Goal: Information Seeking & Learning: Compare options

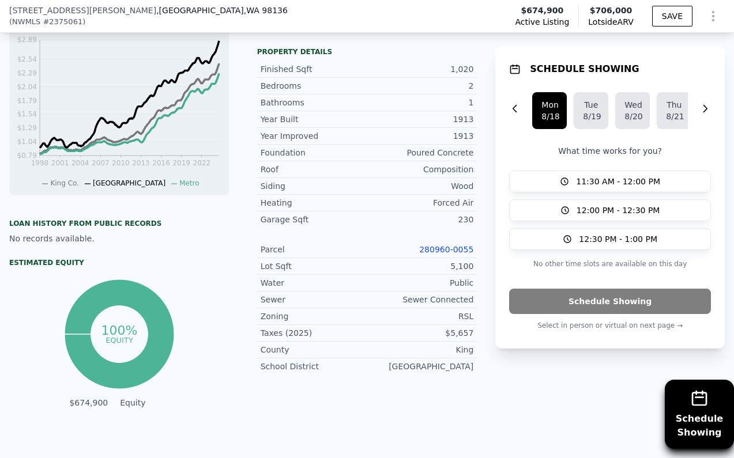
scroll to position [807, 0]
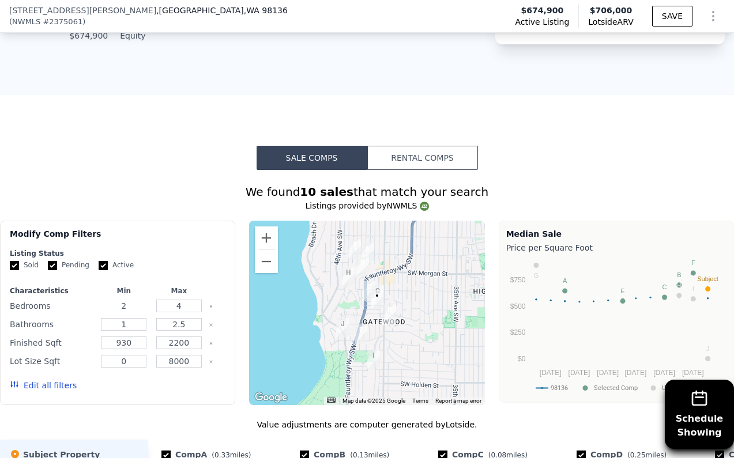
click at [128, 303] on input "2" at bounding box center [124, 306] width 46 height 13
type input "3"
click at [195, 383] on button "Update Search" at bounding box center [181, 386] width 87 height 16
checkbox input "false"
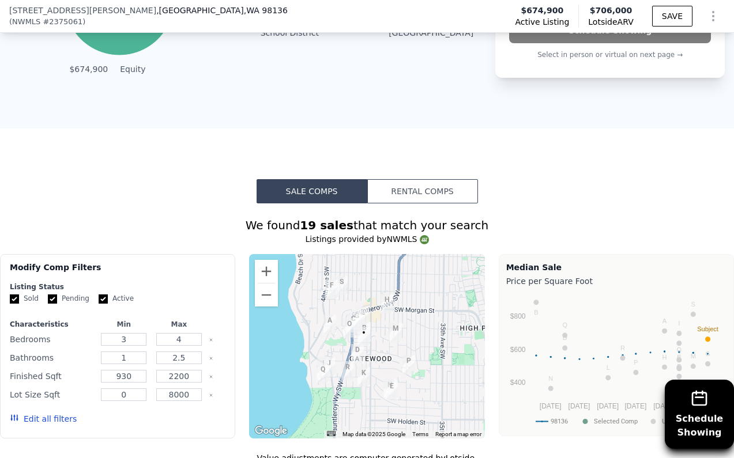
scroll to position [774, 0]
click at [383, 325] on div at bounding box center [366, 346] width 235 height 184
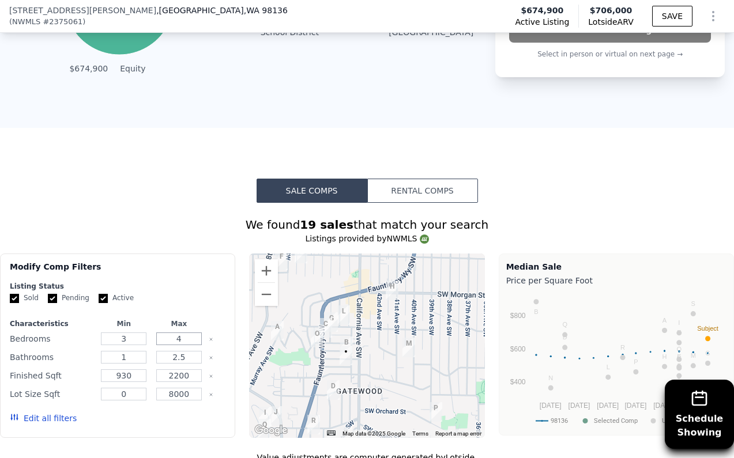
click at [193, 341] on input "4" at bounding box center [179, 339] width 46 height 13
type input "3"
click at [129, 357] on input "1" at bounding box center [124, 357] width 46 height 13
type input "2"
click at [184, 356] on input "2.5" at bounding box center [179, 357] width 46 height 13
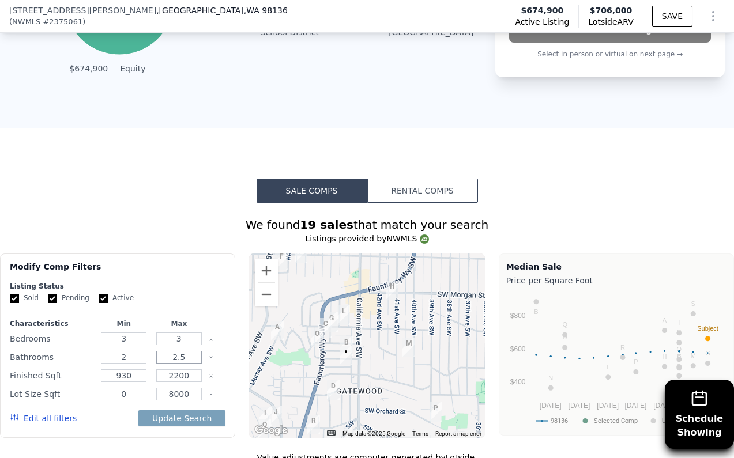
type input "2"
click at [135, 377] on input "930" at bounding box center [124, 376] width 46 height 13
type input "9"
click at [174, 376] on input "2200" at bounding box center [179, 376] width 46 height 13
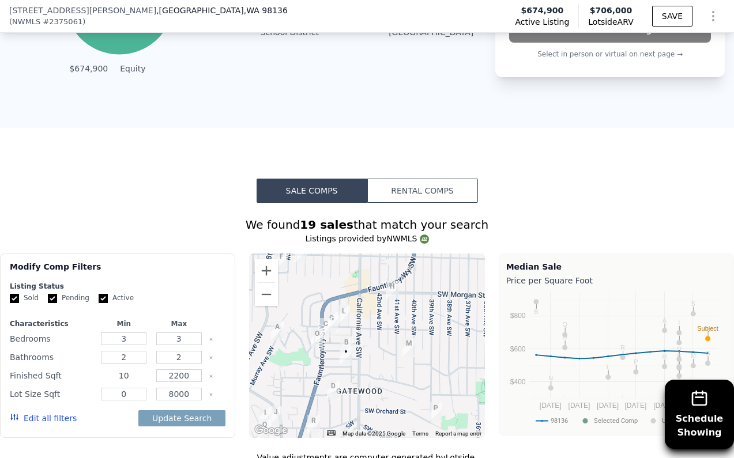
click at [124, 376] on input "10" at bounding box center [124, 376] width 46 height 13
type input "1200"
click at [174, 378] on input "2200" at bounding box center [179, 376] width 46 height 13
type input "1200"
click at [202, 416] on button "Update Search" at bounding box center [181, 418] width 87 height 16
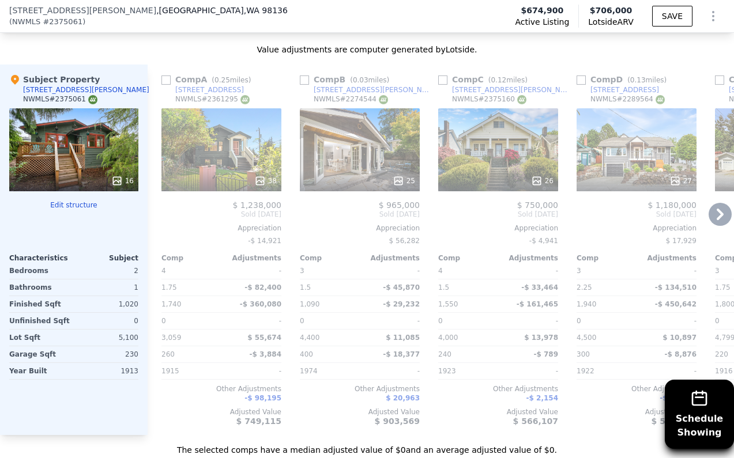
scroll to position [1185, 0]
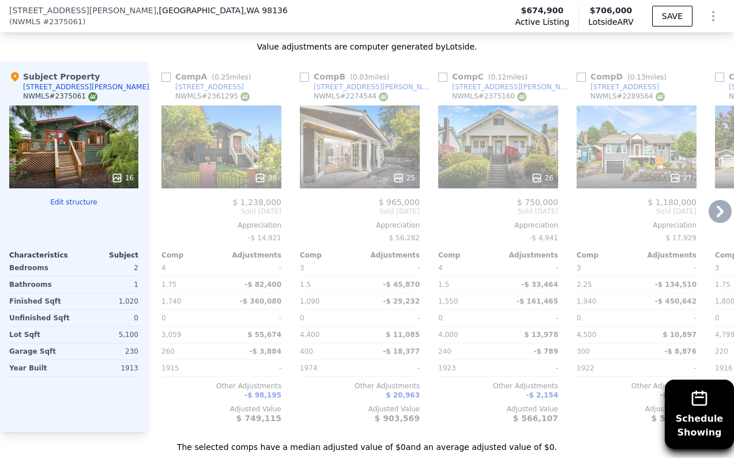
click at [523, 152] on div "26" at bounding box center [498, 147] width 120 height 83
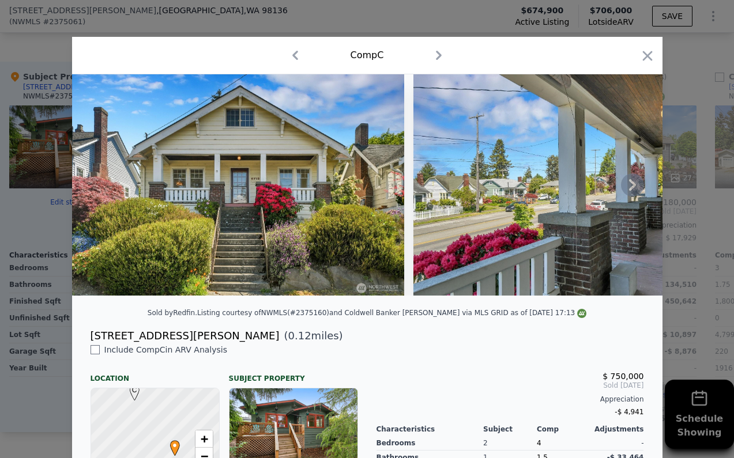
click at [631, 187] on icon at bounding box center [632, 185] width 7 height 12
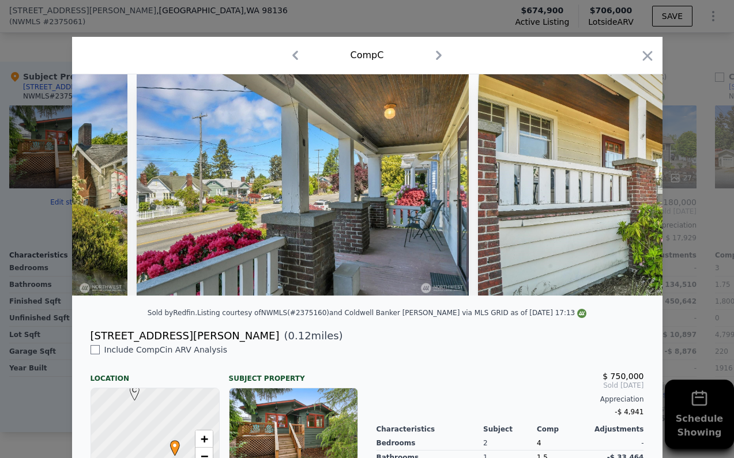
click at [631, 187] on img at bounding box center [644, 184] width 332 height 221
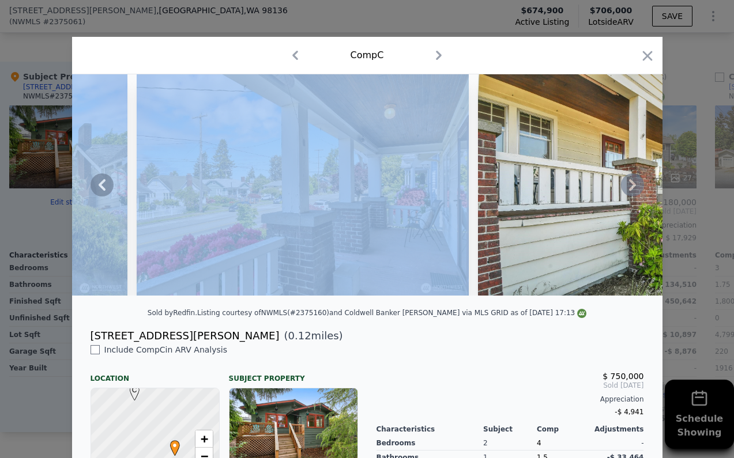
click at [631, 187] on icon at bounding box center [632, 185] width 7 height 12
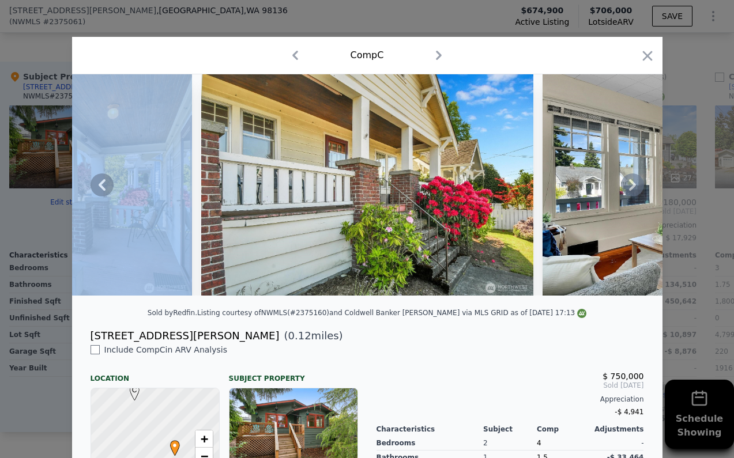
click at [631, 187] on icon at bounding box center [632, 185] width 7 height 12
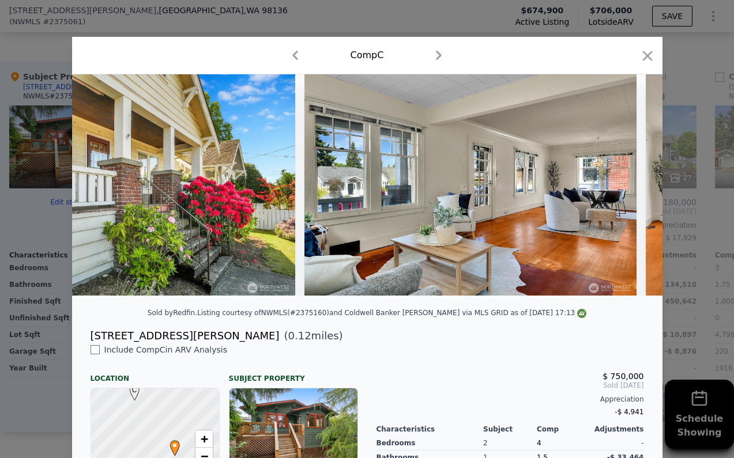
scroll to position [0, 830]
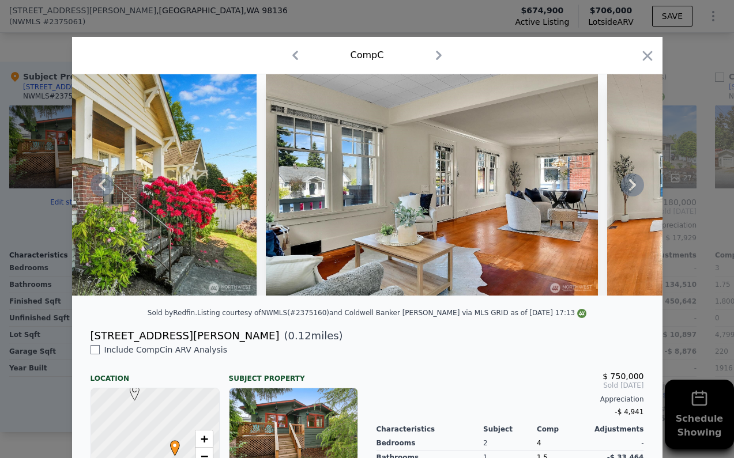
click at [631, 187] on div at bounding box center [367, 184] width 590 height 221
click at [631, 184] on icon at bounding box center [632, 185] width 23 height 23
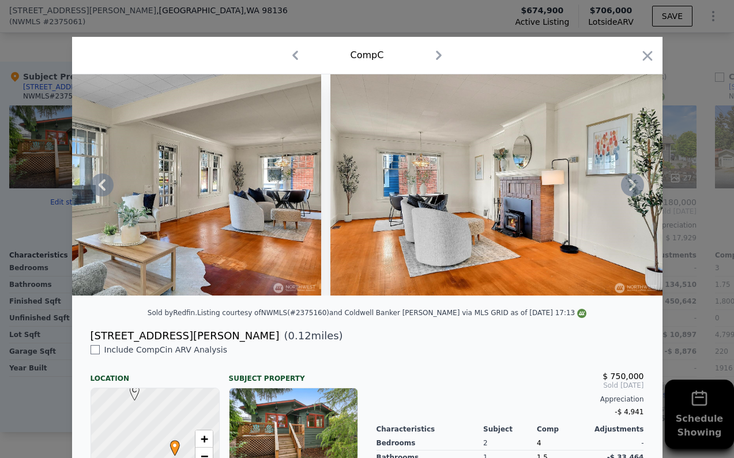
click at [631, 184] on icon at bounding box center [632, 185] width 23 height 23
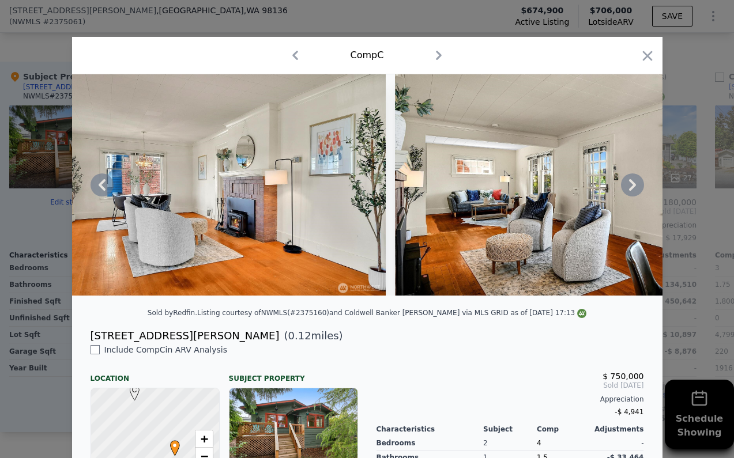
click at [631, 184] on div at bounding box center [367, 184] width 590 height 221
click at [631, 180] on icon at bounding box center [632, 185] width 7 height 12
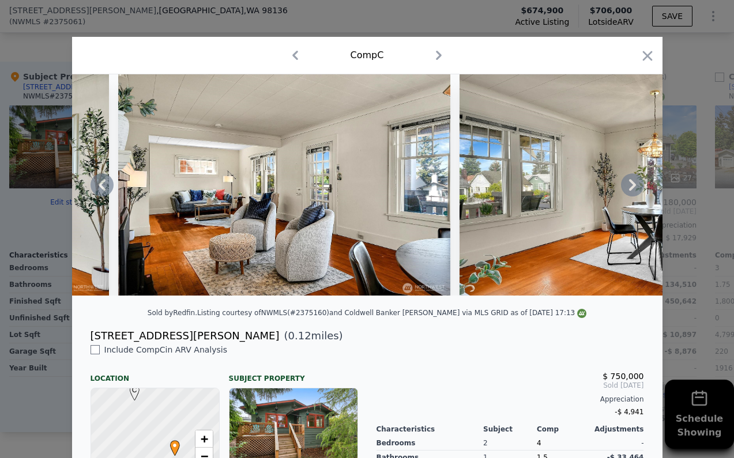
click at [633, 180] on icon at bounding box center [632, 185] width 23 height 23
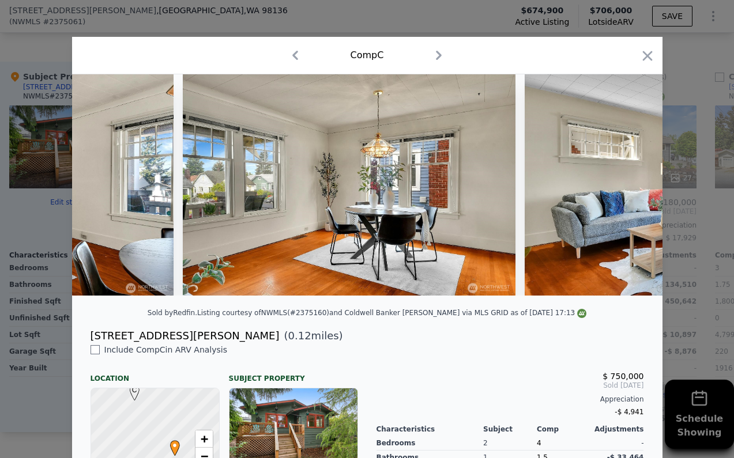
click at [633, 180] on div at bounding box center [367, 184] width 590 height 221
click at [633, 180] on icon at bounding box center [632, 185] width 23 height 23
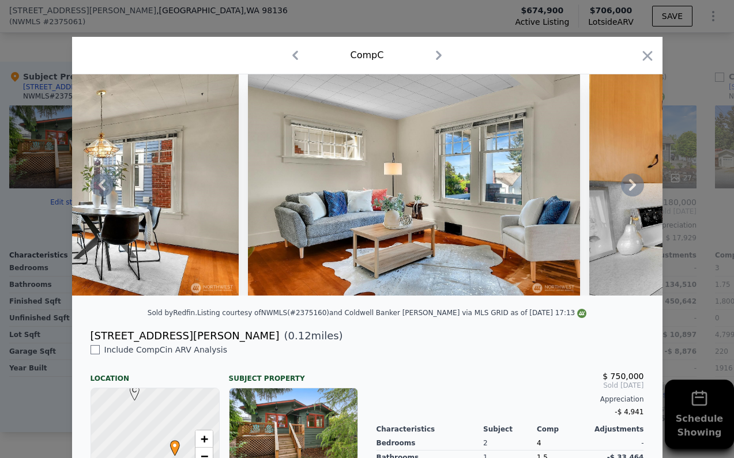
click at [632, 182] on div at bounding box center [367, 184] width 590 height 221
click at [632, 182] on icon at bounding box center [632, 185] width 7 height 12
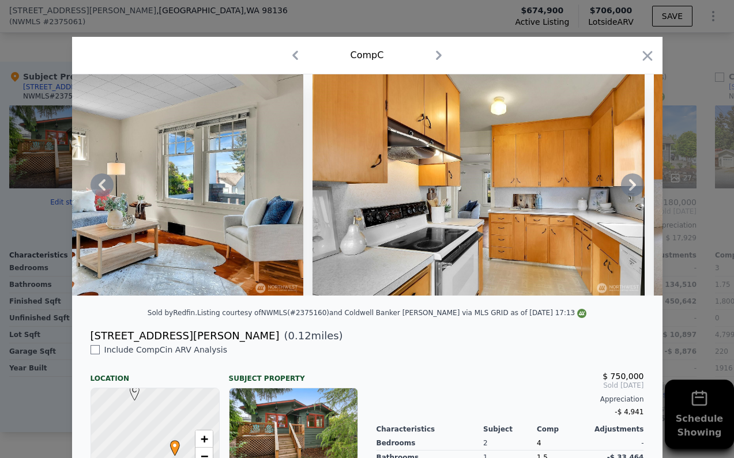
click at [632, 182] on icon at bounding box center [632, 185] width 7 height 12
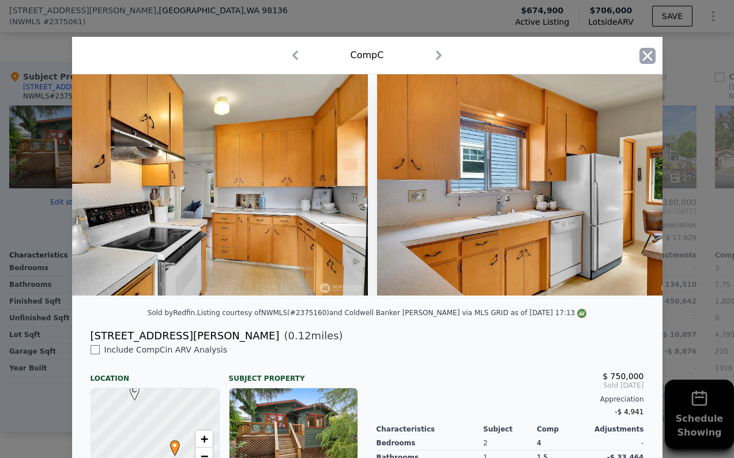
click at [651, 61] on icon "button" at bounding box center [647, 56] width 10 height 10
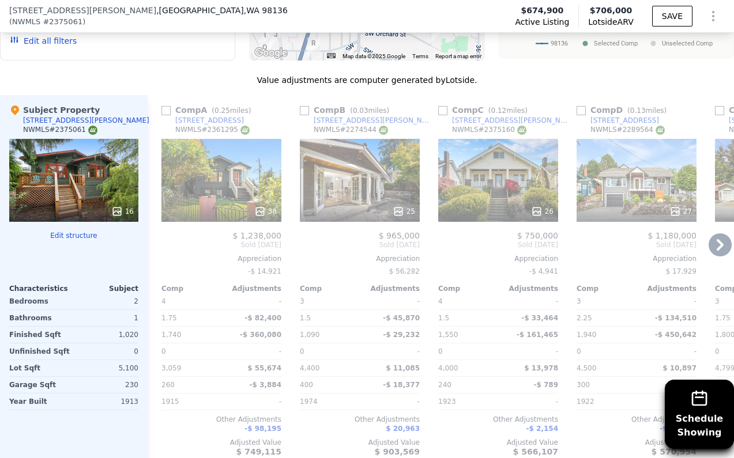
scroll to position [1150, 0]
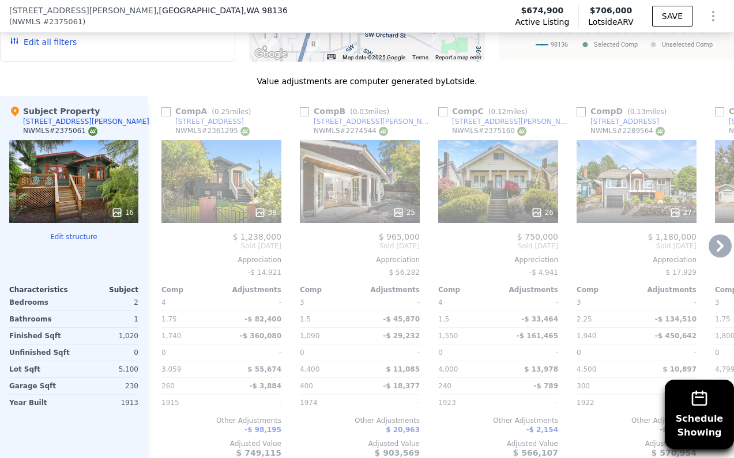
click at [709, 246] on icon at bounding box center [720, 246] width 23 height 23
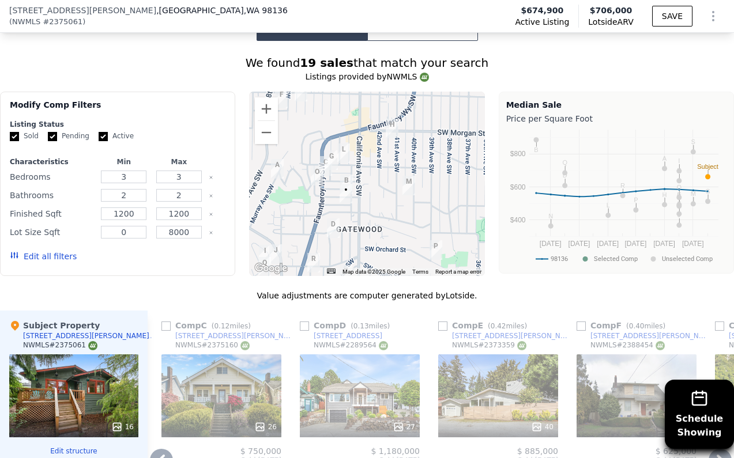
scroll to position [920, 0]
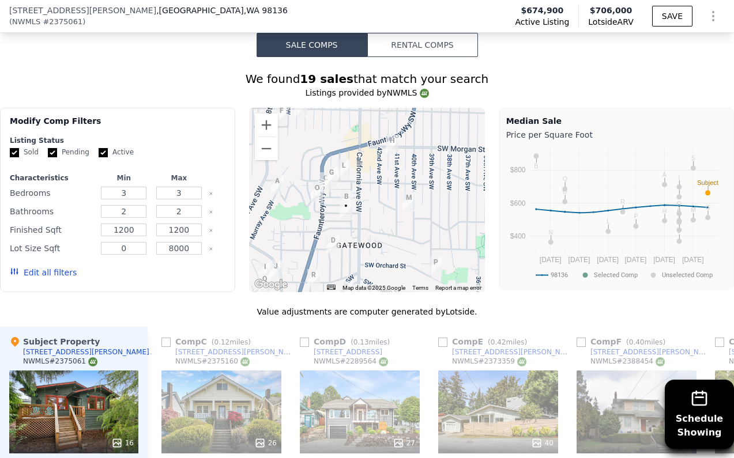
click at [359, 232] on div at bounding box center [366, 200] width 235 height 184
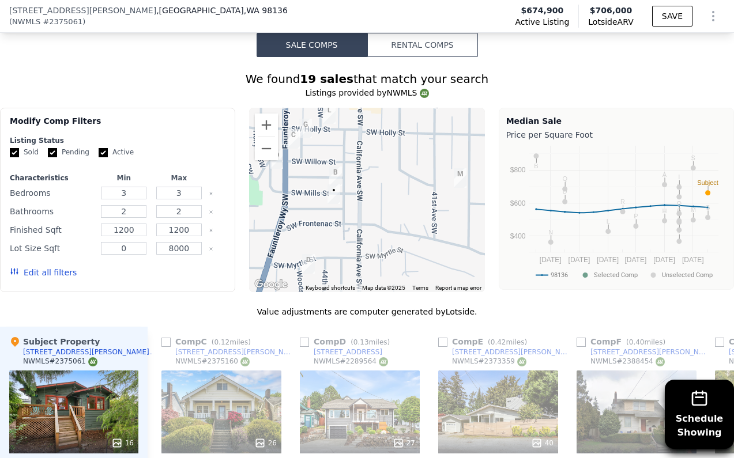
click at [338, 177] on img "4316 SW Mills St" at bounding box center [335, 177] width 13 height 20
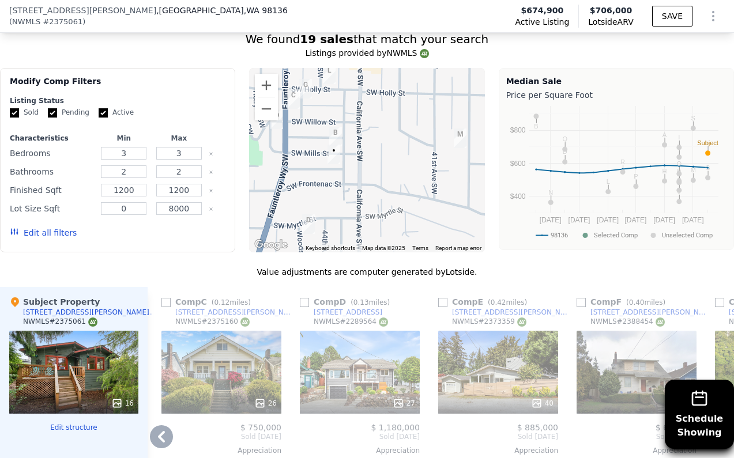
scroll to position [914, 0]
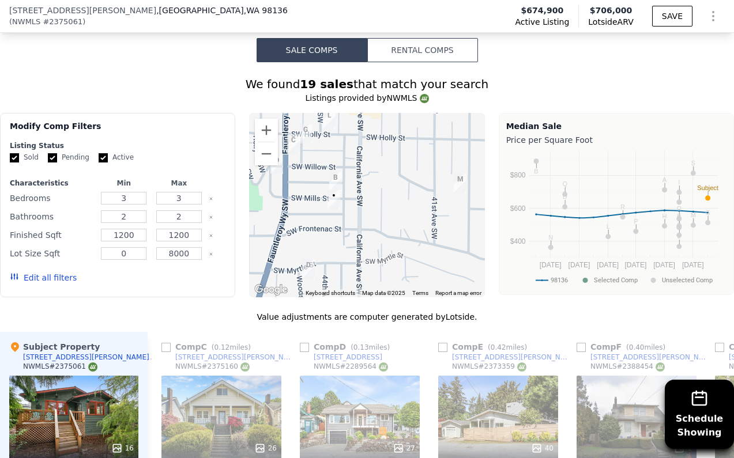
click at [335, 176] on img "4316 SW Mills St" at bounding box center [335, 182] width 13 height 20
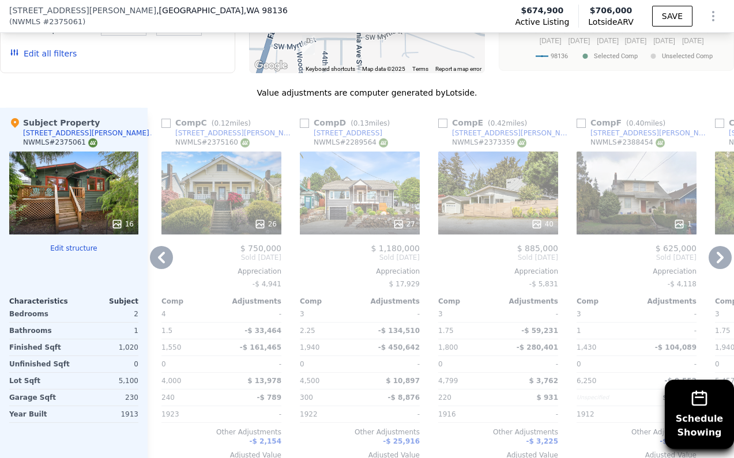
scroll to position [1151, 0]
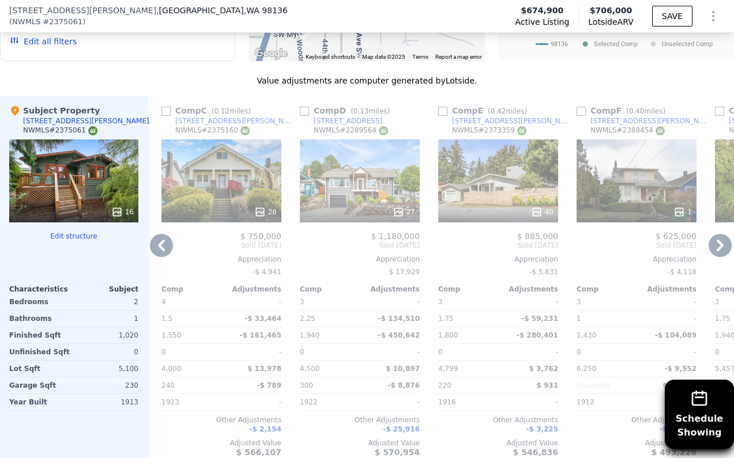
click at [722, 248] on icon at bounding box center [720, 245] width 23 height 23
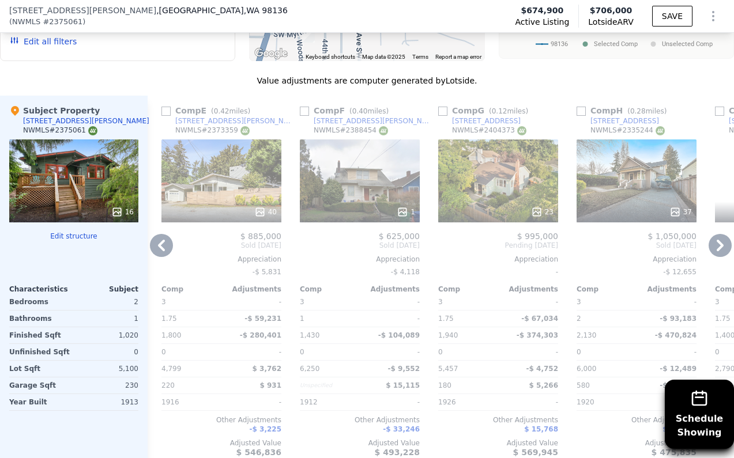
click at [722, 248] on icon at bounding box center [720, 245] width 23 height 23
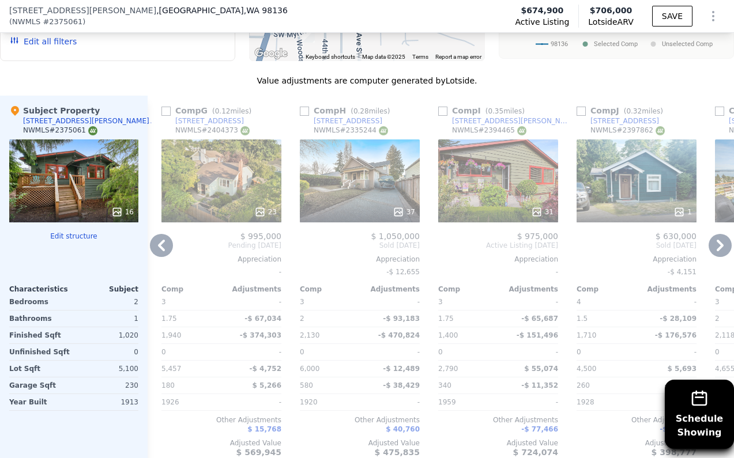
click at [722, 248] on icon at bounding box center [720, 245] width 23 height 23
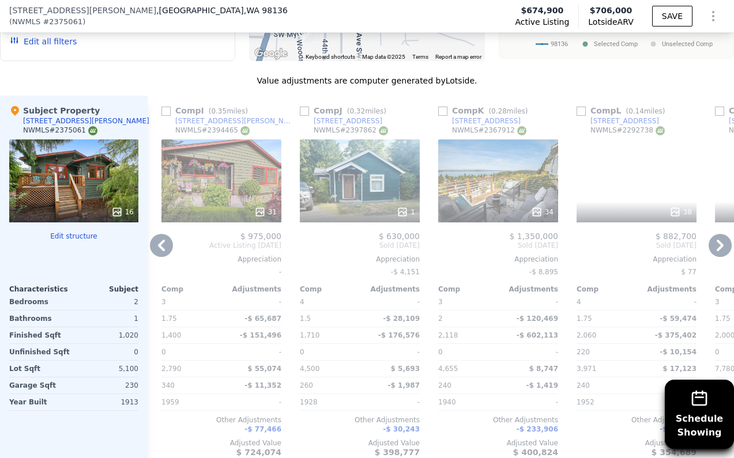
click at [722, 249] on icon at bounding box center [720, 245] width 23 height 23
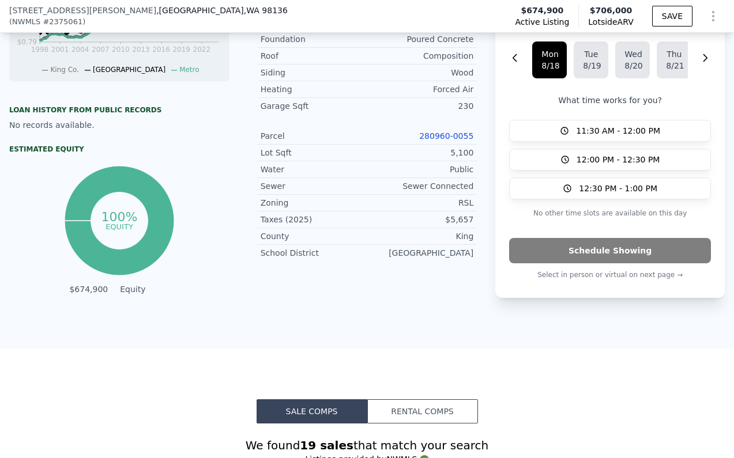
scroll to position [863, 0]
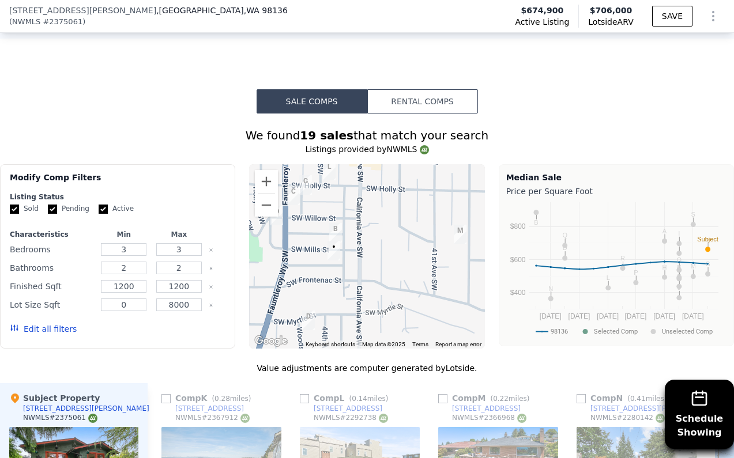
click at [414, 130] on div "We found 19 sales that match your search" at bounding box center [367, 135] width 734 height 16
click at [412, 111] on button "Rental Comps" at bounding box center [422, 101] width 111 height 24
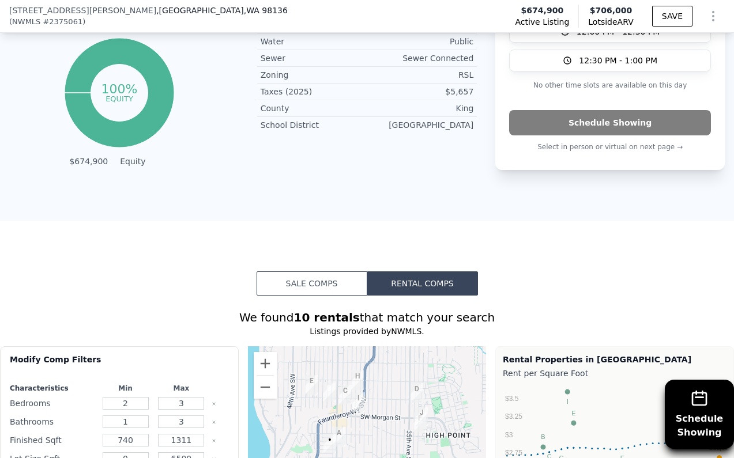
scroll to position [862, 0]
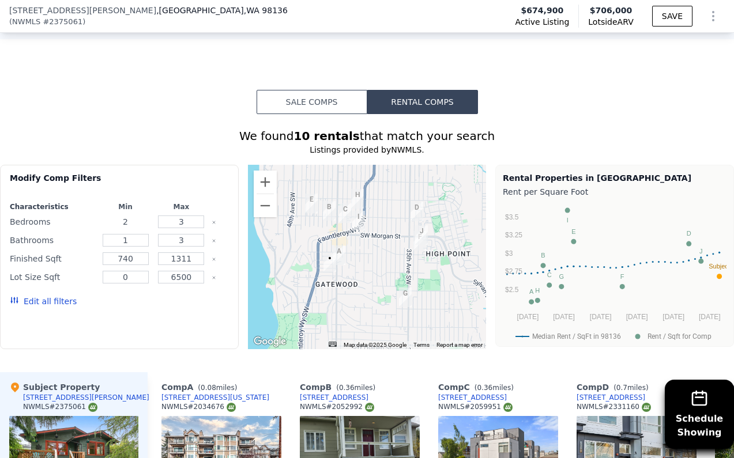
click at [144, 223] on input "2" at bounding box center [126, 222] width 46 height 13
type input "2"
click at [135, 242] on input "1" at bounding box center [126, 240] width 46 height 13
type input "2"
click at [119, 259] on input "740" at bounding box center [126, 259] width 46 height 13
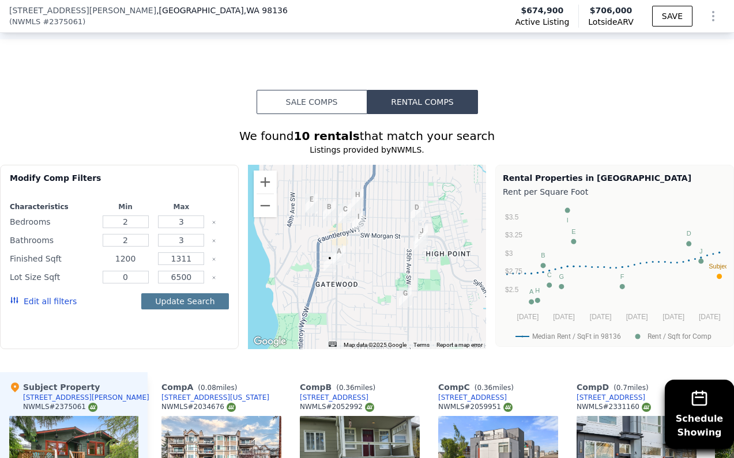
type input "1200"
click at [180, 301] on button "Update Search" at bounding box center [184, 301] width 87 height 16
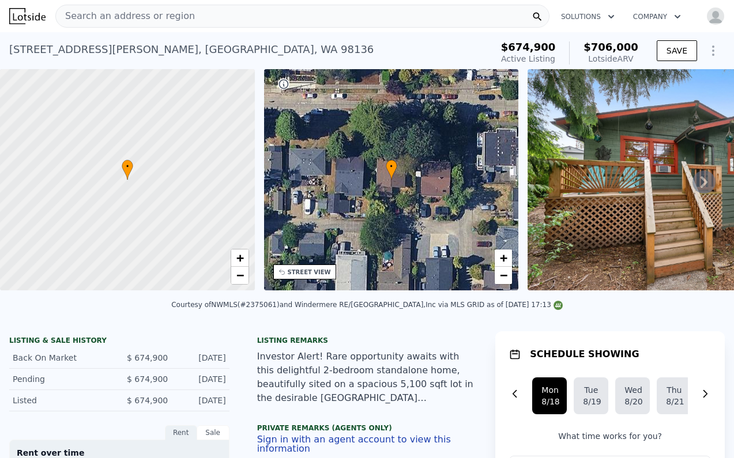
scroll to position [0, 0]
click at [711, 184] on icon at bounding box center [703, 182] width 23 height 23
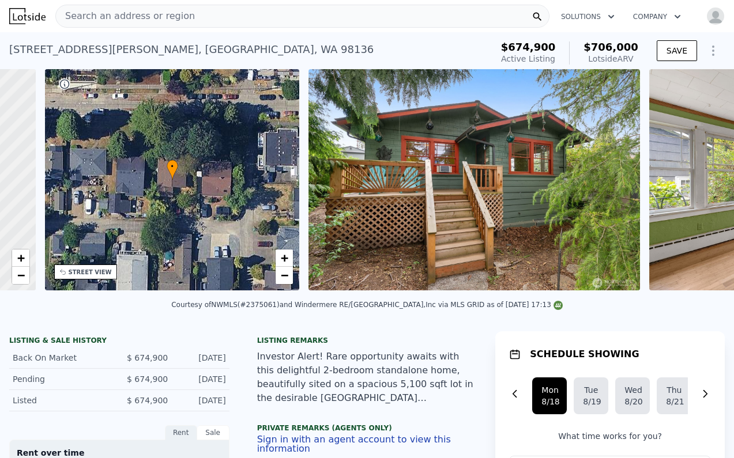
scroll to position [0, 269]
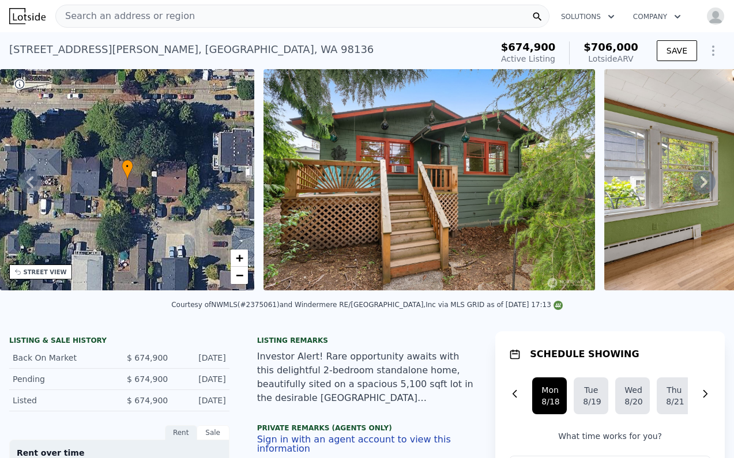
click at [707, 183] on icon at bounding box center [703, 182] width 23 height 23
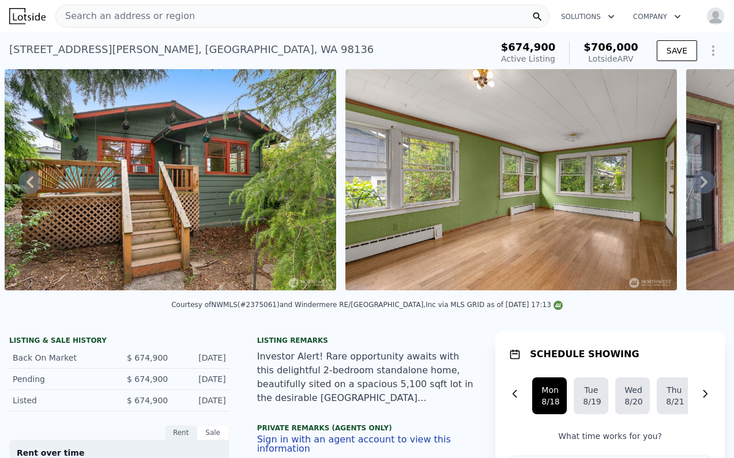
click at [707, 183] on icon at bounding box center [703, 182] width 23 height 23
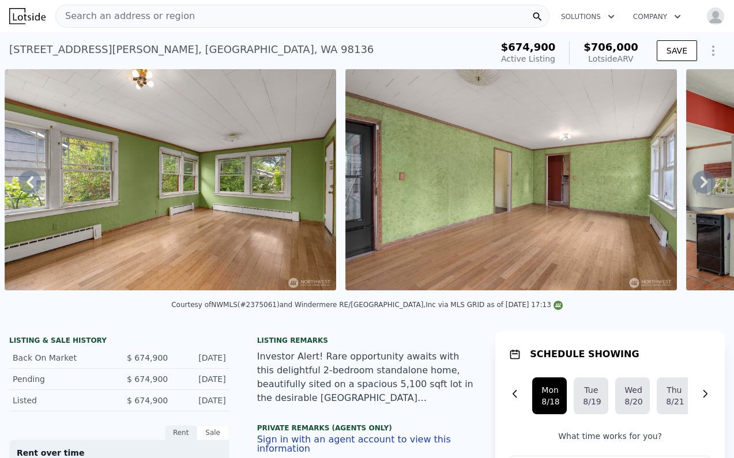
click at [707, 183] on icon at bounding box center [703, 182] width 23 height 23
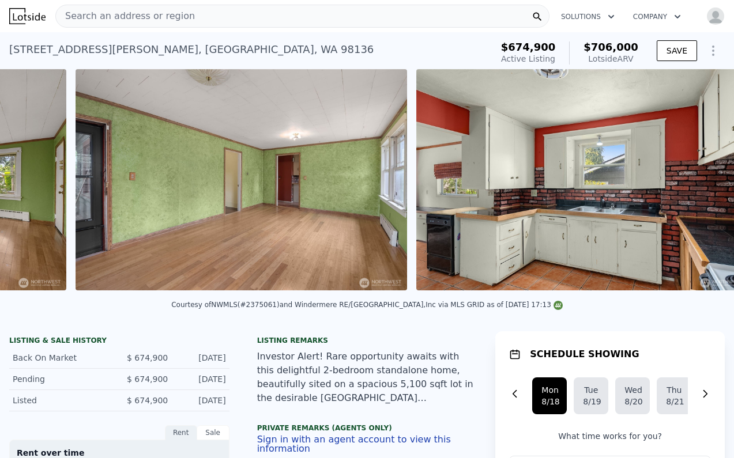
scroll to position [0, 1209]
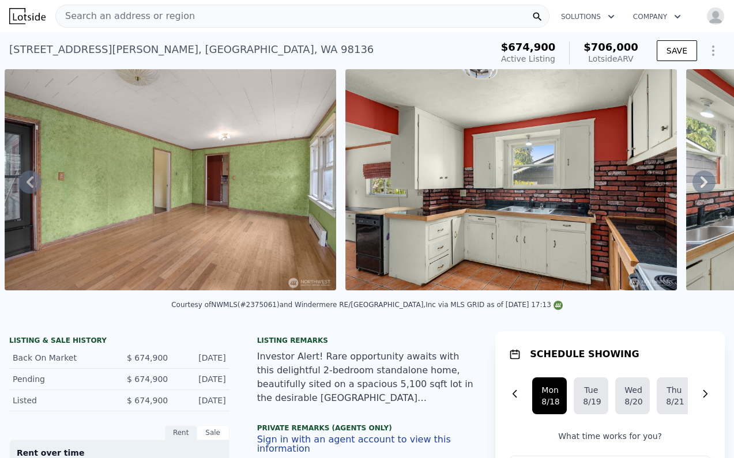
click at [707, 183] on icon at bounding box center [703, 182] width 23 height 23
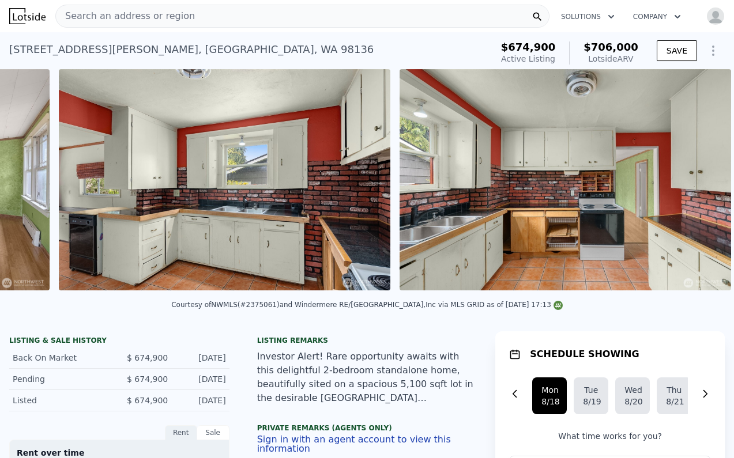
scroll to position [0, 1550]
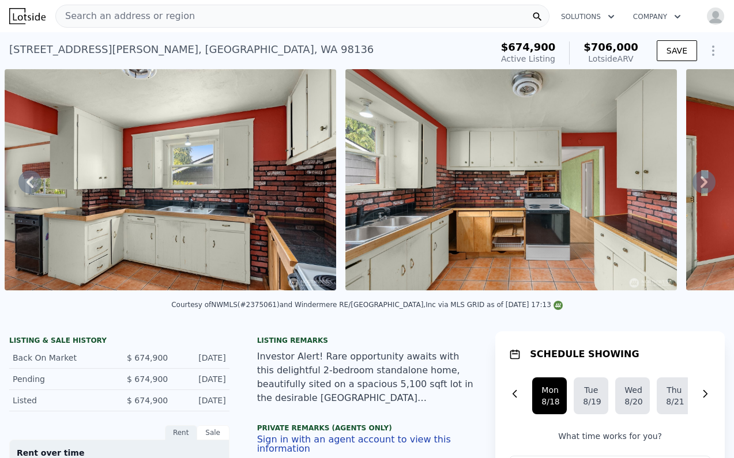
click at [707, 183] on icon at bounding box center [703, 182] width 23 height 23
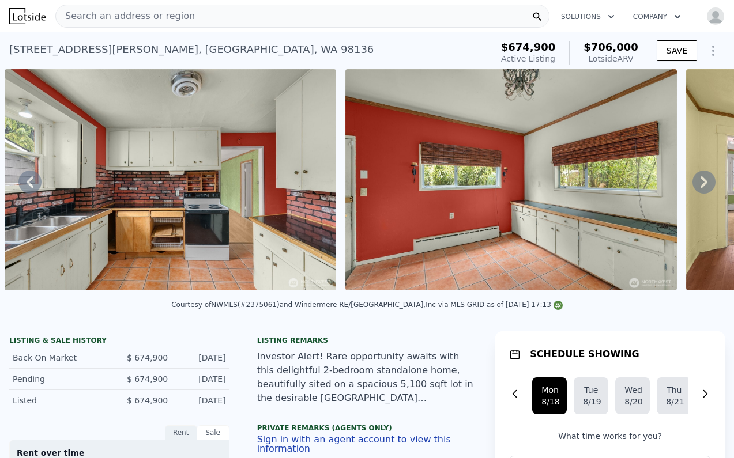
click at [707, 183] on icon at bounding box center [703, 182] width 23 height 23
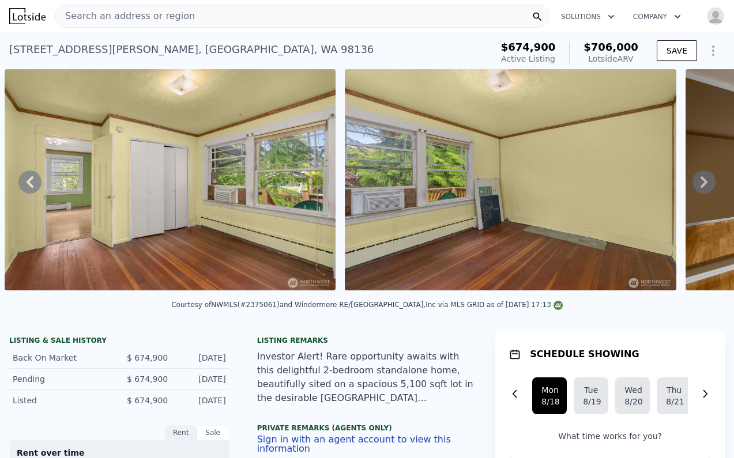
click at [706, 184] on icon at bounding box center [703, 182] width 23 height 23
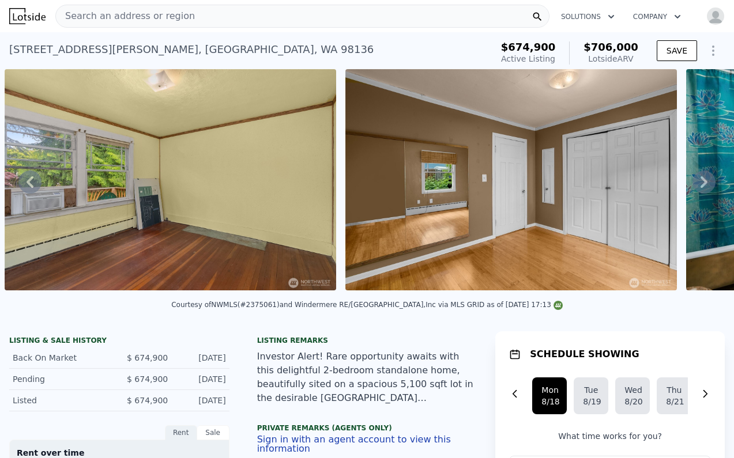
click at [708, 182] on icon at bounding box center [703, 182] width 23 height 23
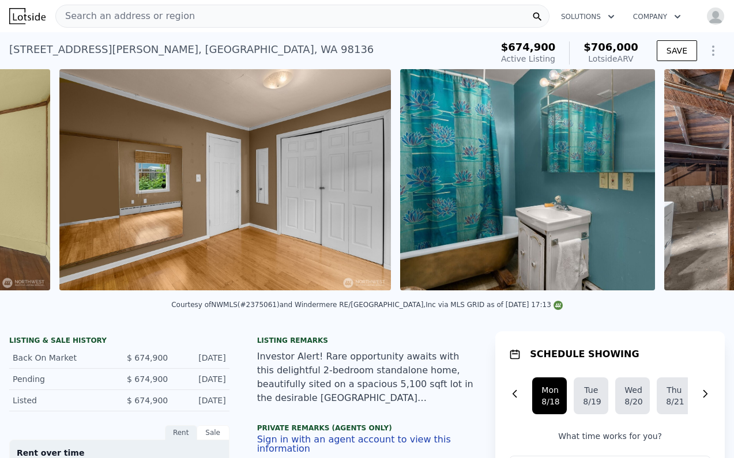
scroll to position [0, 3253]
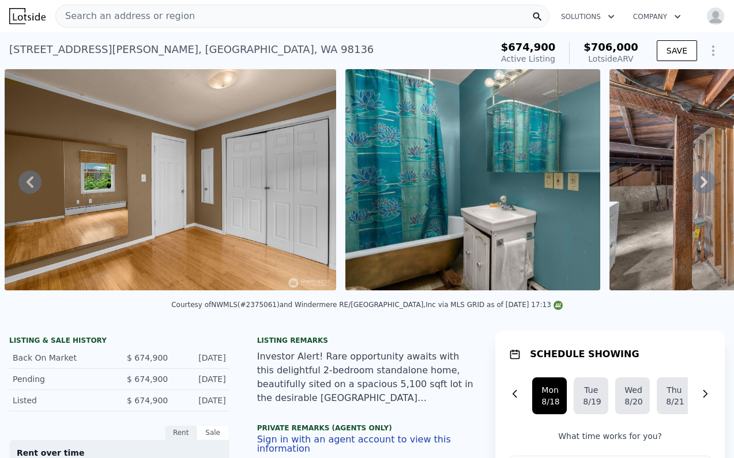
click at [708, 182] on div "• + − • + − STREET VIEW ← Move left → Move right ↑ Move up ↓ Move down + Zoom i…" at bounding box center [367, 181] width 734 height 225
click at [708, 182] on icon at bounding box center [703, 182] width 23 height 23
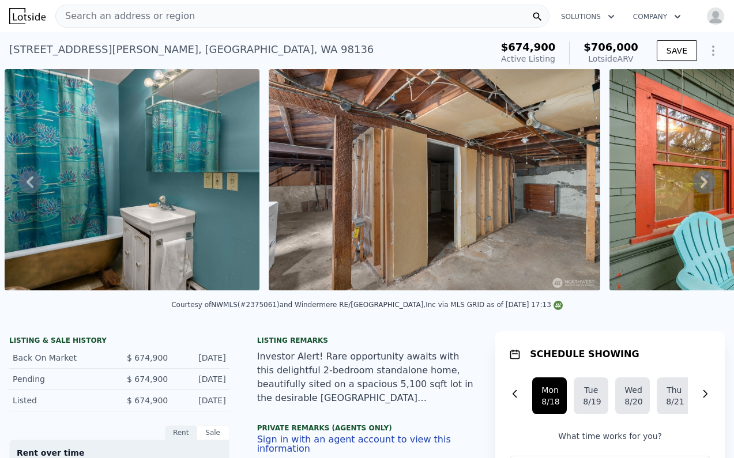
click at [708, 181] on icon at bounding box center [703, 182] width 23 height 23
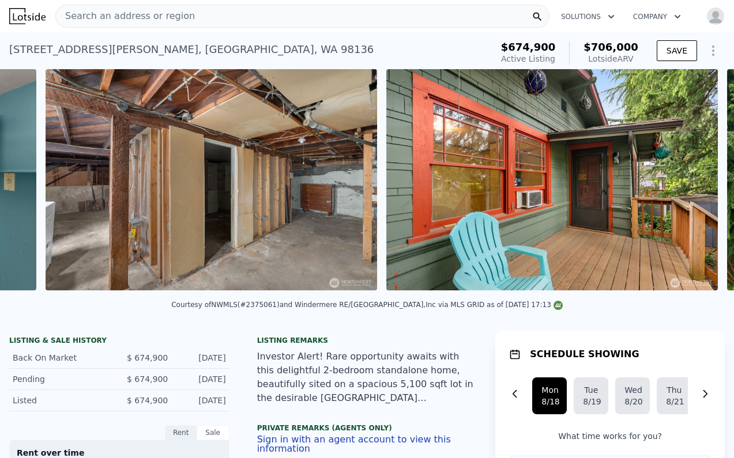
scroll to position [0, 3858]
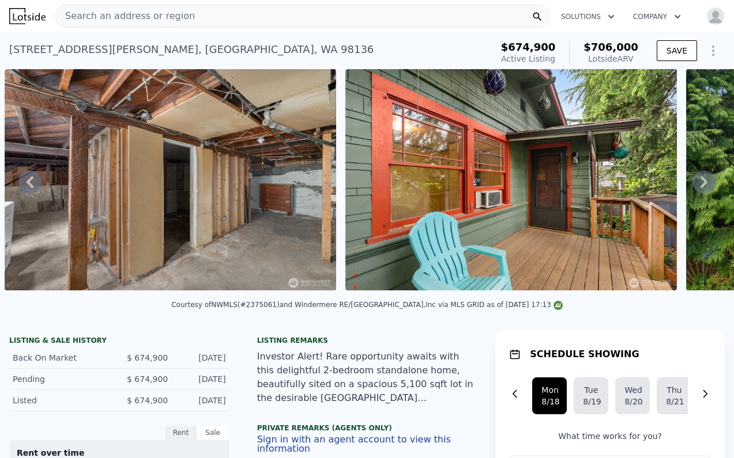
click at [708, 181] on icon at bounding box center [703, 182] width 23 height 23
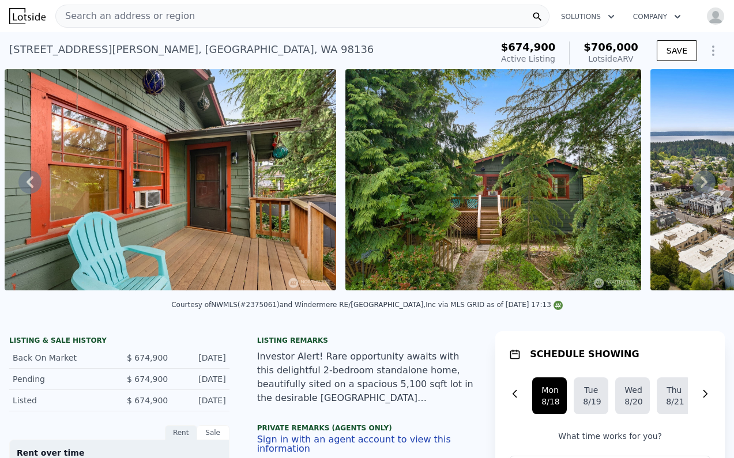
click at [709, 182] on icon at bounding box center [703, 182] width 23 height 23
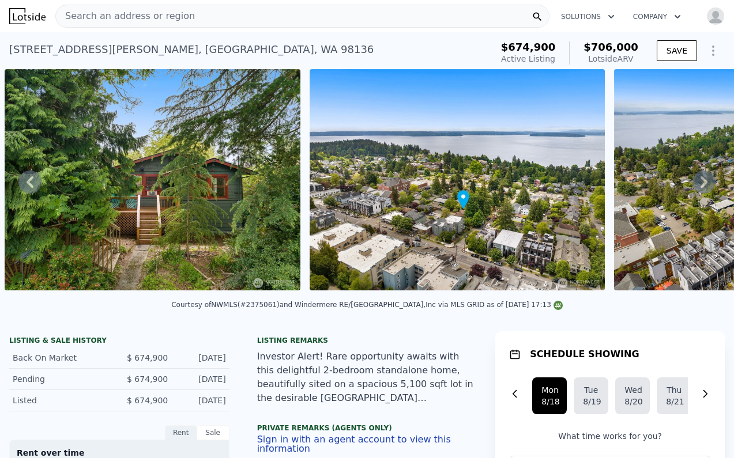
click at [709, 182] on icon at bounding box center [703, 182] width 23 height 23
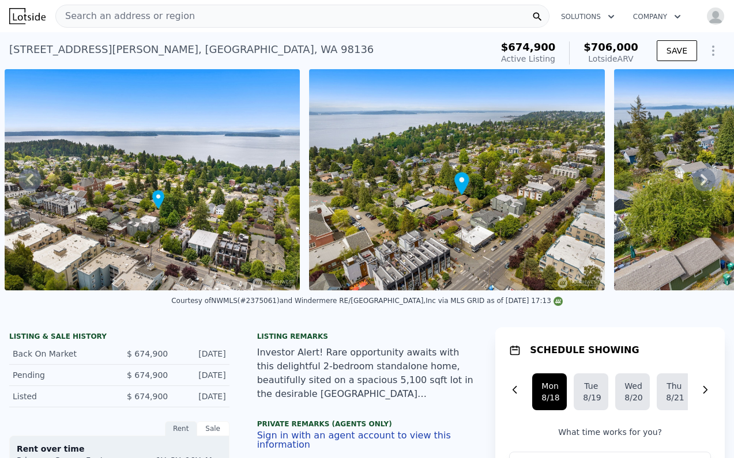
click at [709, 182] on icon at bounding box center [703, 179] width 23 height 23
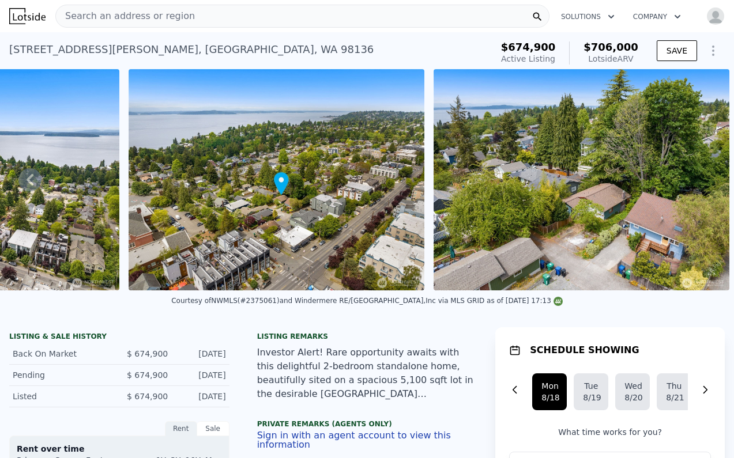
click at [709, 182] on img at bounding box center [582, 179] width 296 height 221
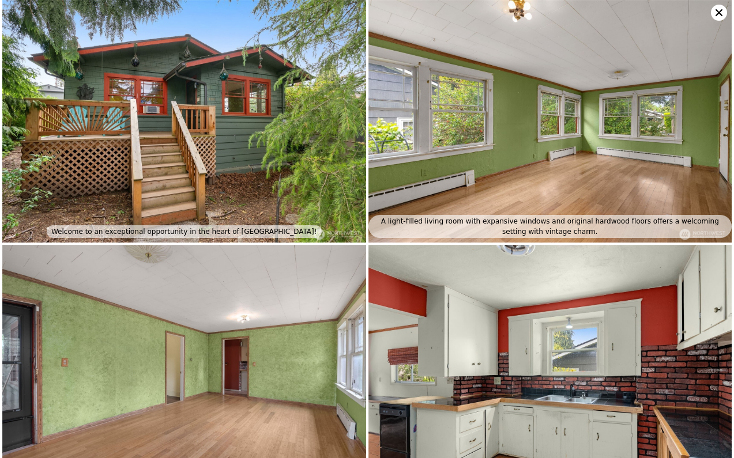
scroll to position [1860, 0]
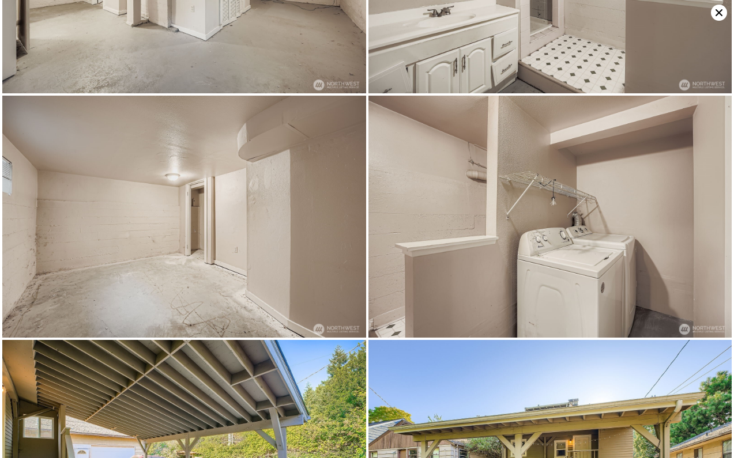
type input "$ 991,000"
type input "7"
type input "$ 288,712"
type input "0"
type input "4"
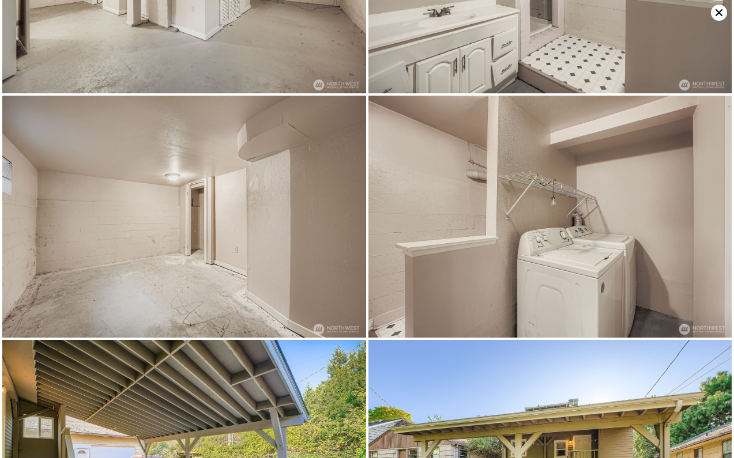
type input "0"
type input "1570"
type input "2260"
type input "8220"
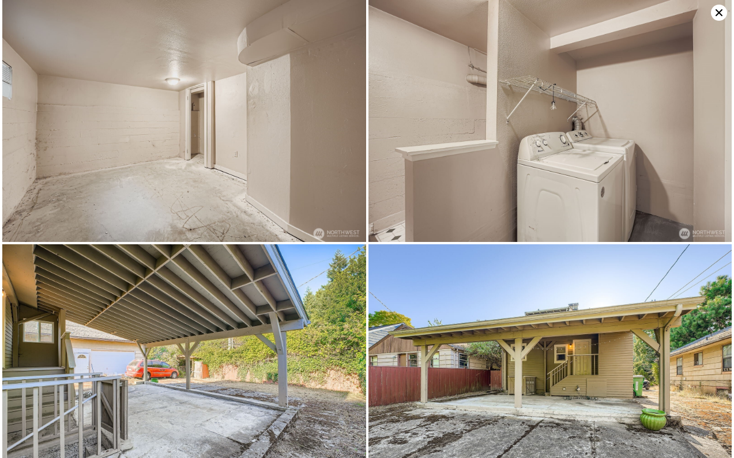
click at [719, 13] on icon at bounding box center [718, 12] width 7 height 7
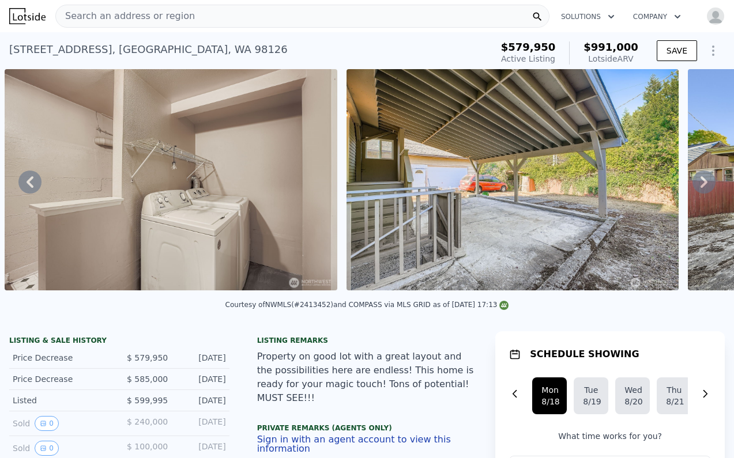
scroll to position [0, 0]
click at [31, 175] on icon at bounding box center [29, 182] width 23 height 23
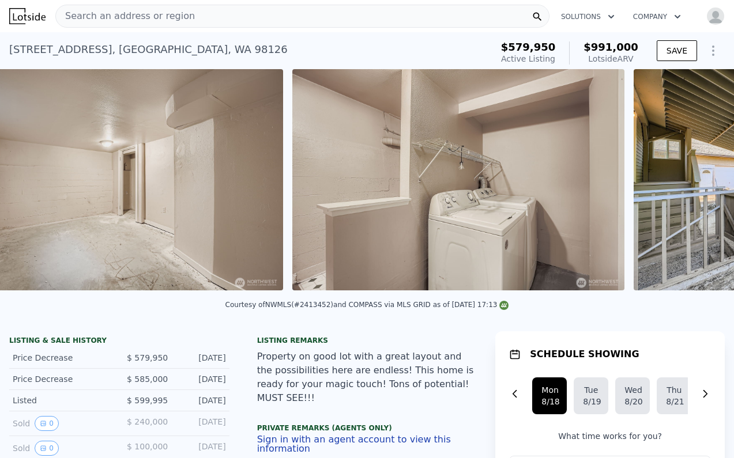
scroll to position [0, 4749]
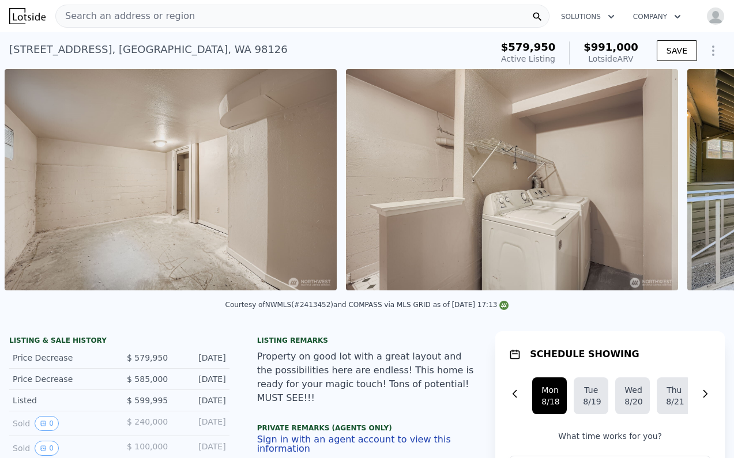
click at [31, 175] on img at bounding box center [171, 179] width 332 height 221
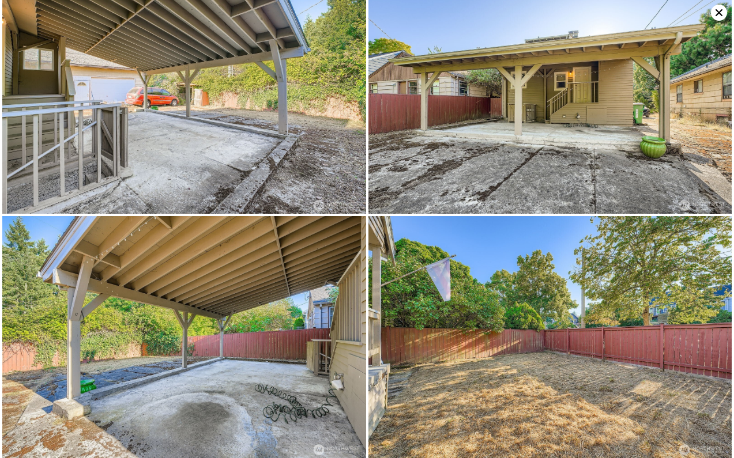
scroll to position [2229, 0]
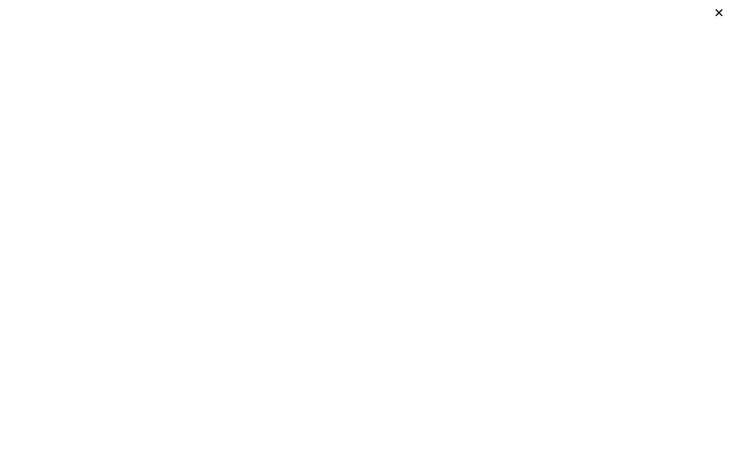
type input "$ 1,808,000"
type input "8"
type input "$ 1,455,867"
type input "3"
type input "1"
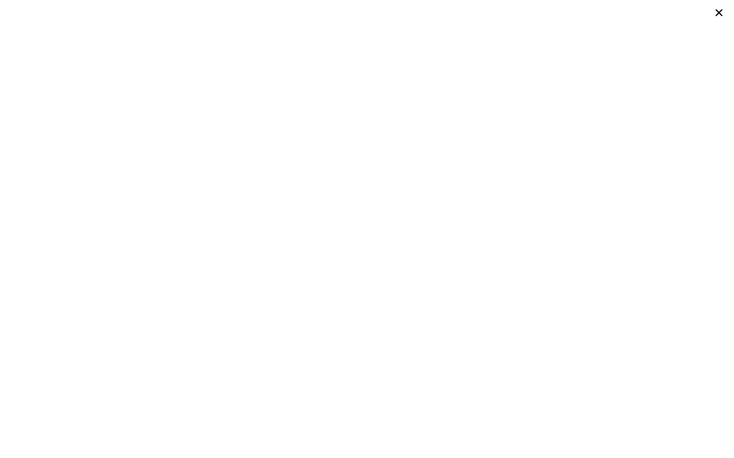
type input "1380"
type input "2200"
type input "11084"
